Goal: Information Seeking & Learning: Learn about a topic

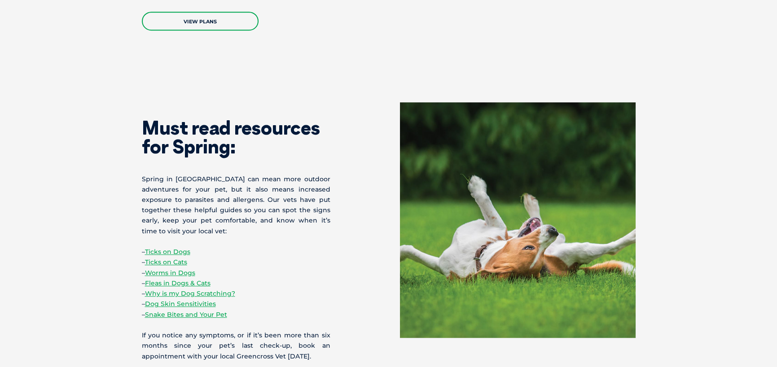
scroll to position [1694, 0]
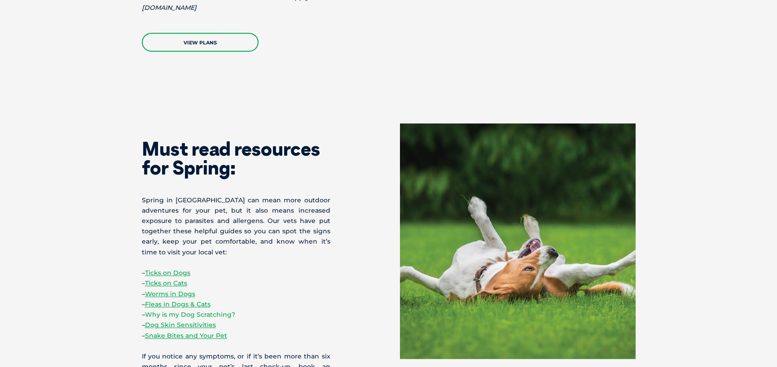
click at [187, 311] on link "Why is my Dog Scratching?" at bounding box center [190, 315] width 90 height 8
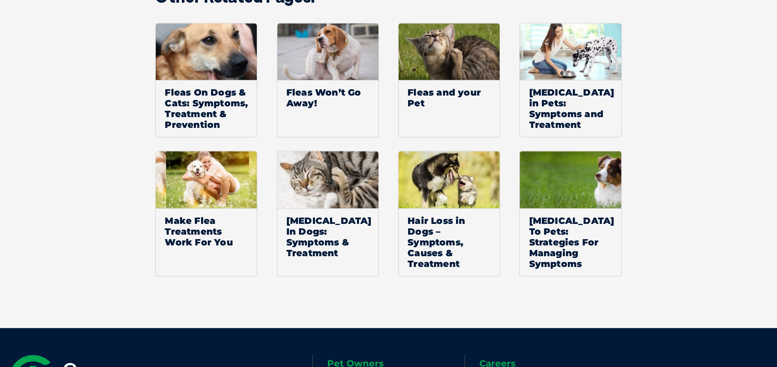
scroll to position [1872, 0]
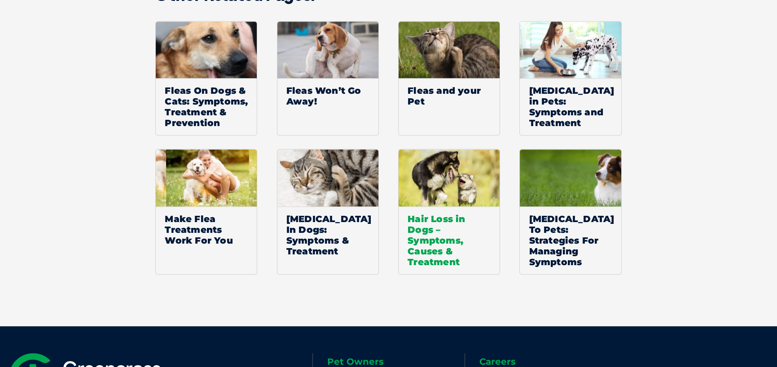
click at [453, 216] on span "Hair Loss in Dogs – Symptoms, Causes & Treatment" at bounding box center [449, 241] width 101 height 68
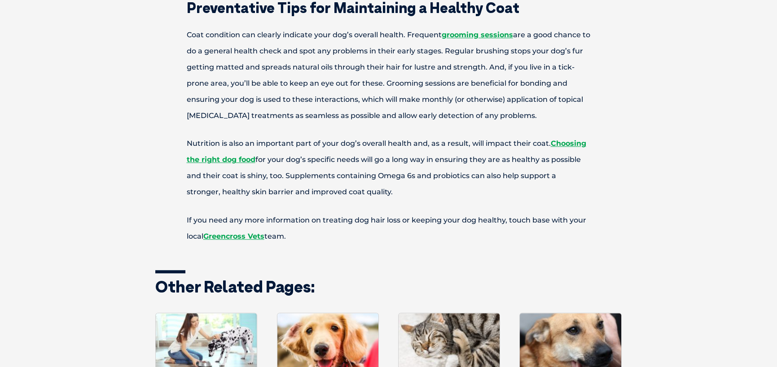
scroll to position [1940, 0]
